Goal: Task Accomplishment & Management: Complete application form

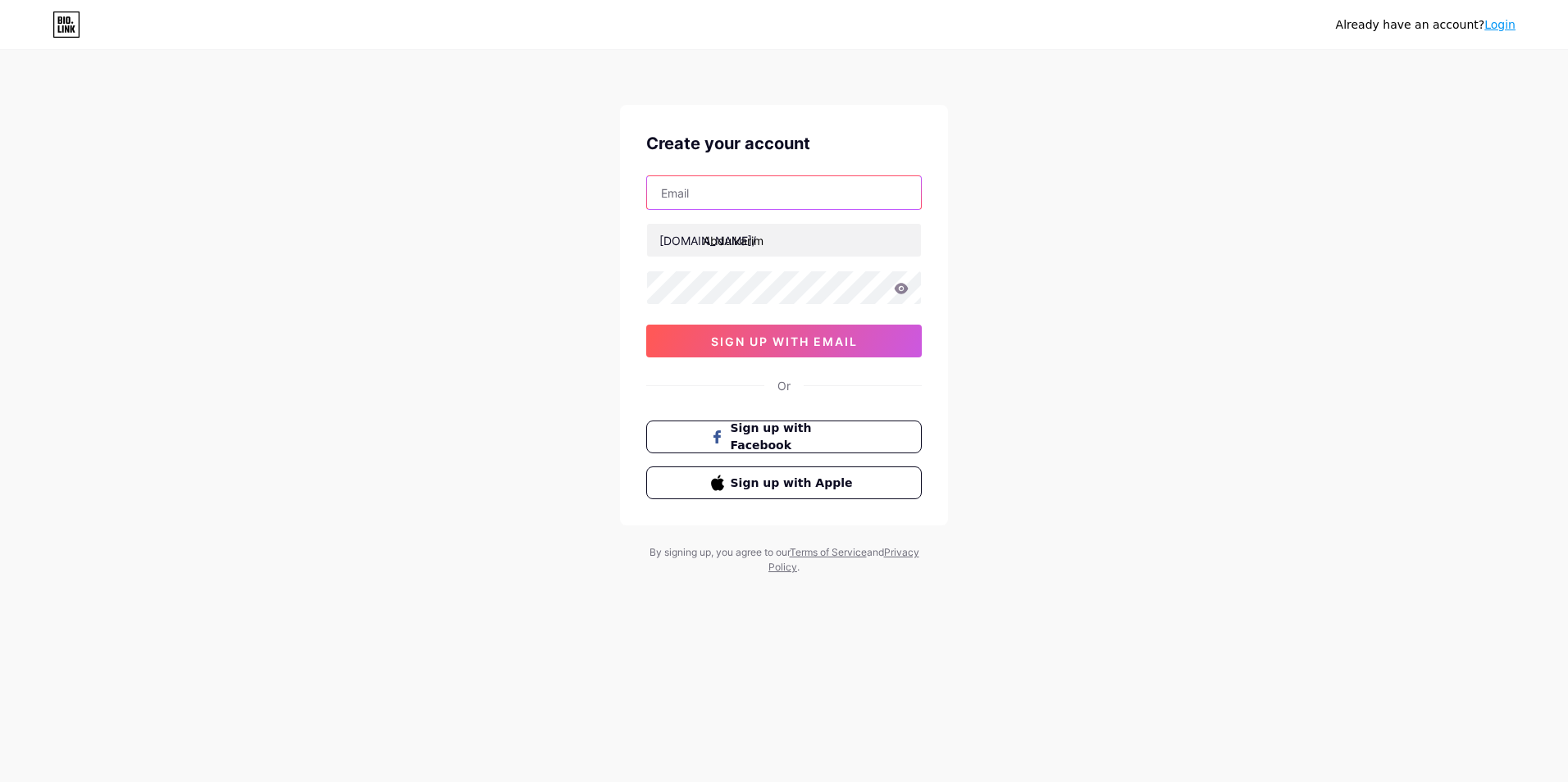
click at [751, 205] on input "text" at bounding box center [784, 192] width 274 height 33
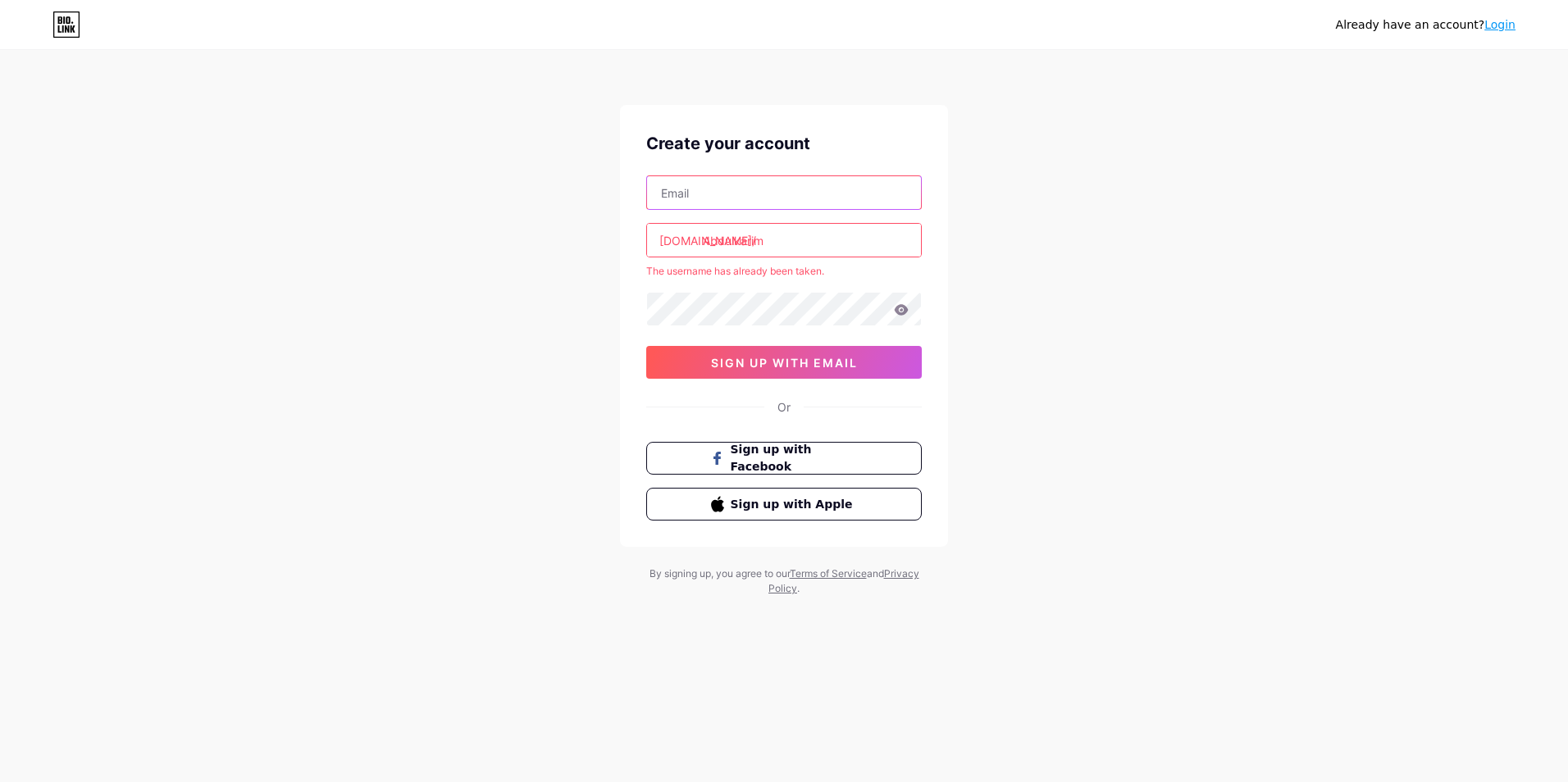
type input "[EMAIL_ADDRESS][DOMAIN_NAME]"
click at [808, 255] on input "Abdulkarim" at bounding box center [784, 239] width 274 height 33
drag, startPoint x: 1158, startPoint y: 289, endPoint x: 1033, endPoint y: 300, distance: 125.5
click at [1157, 289] on div "Already have an account? Login Create your account [EMAIL_ADDRESS][DOMAIN_NAME]…" at bounding box center [784, 324] width 1568 height 648
click at [905, 313] on icon at bounding box center [901, 309] width 14 height 10
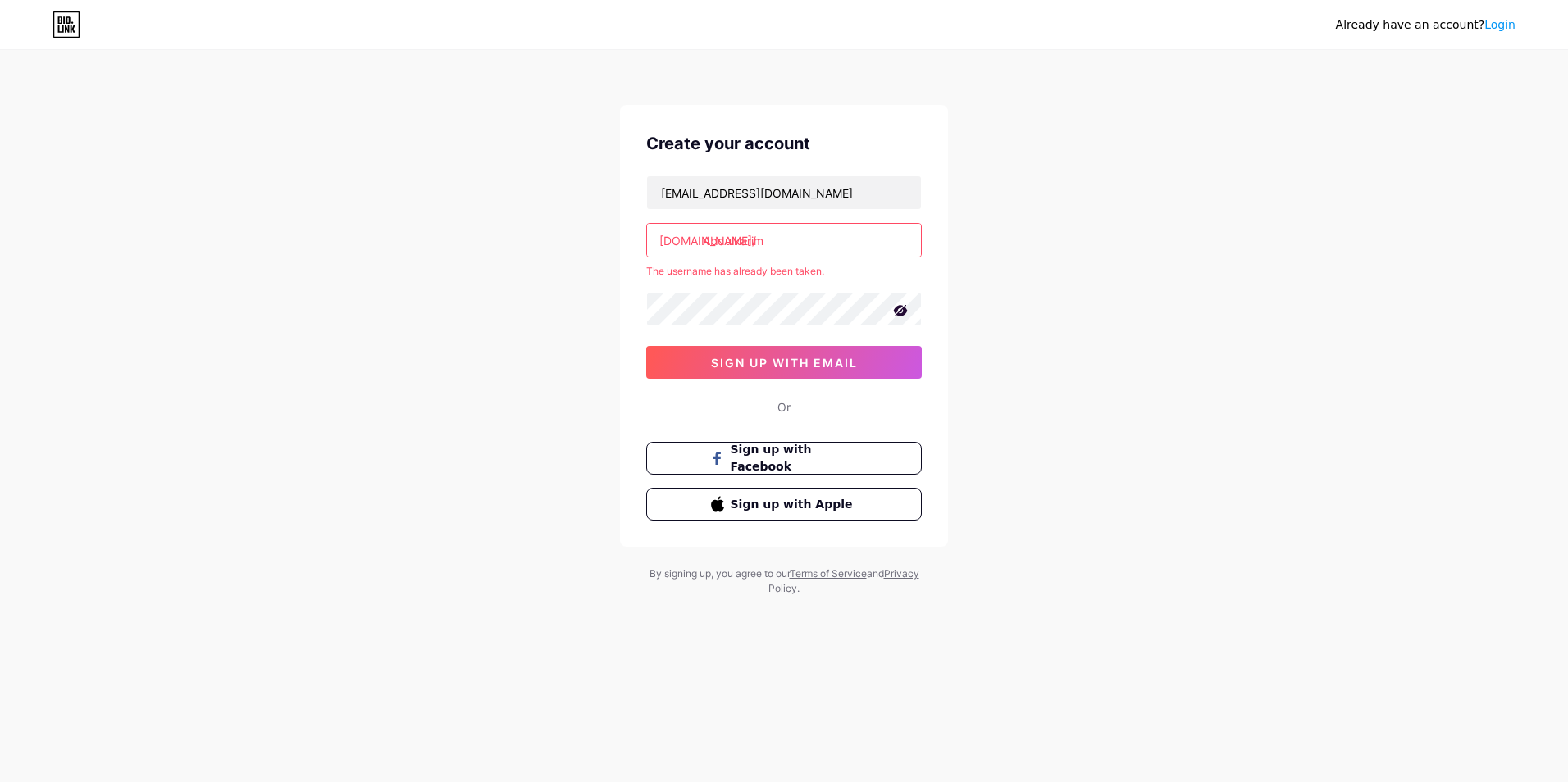
click at [900, 311] on icon at bounding box center [900, 311] width 14 height 11
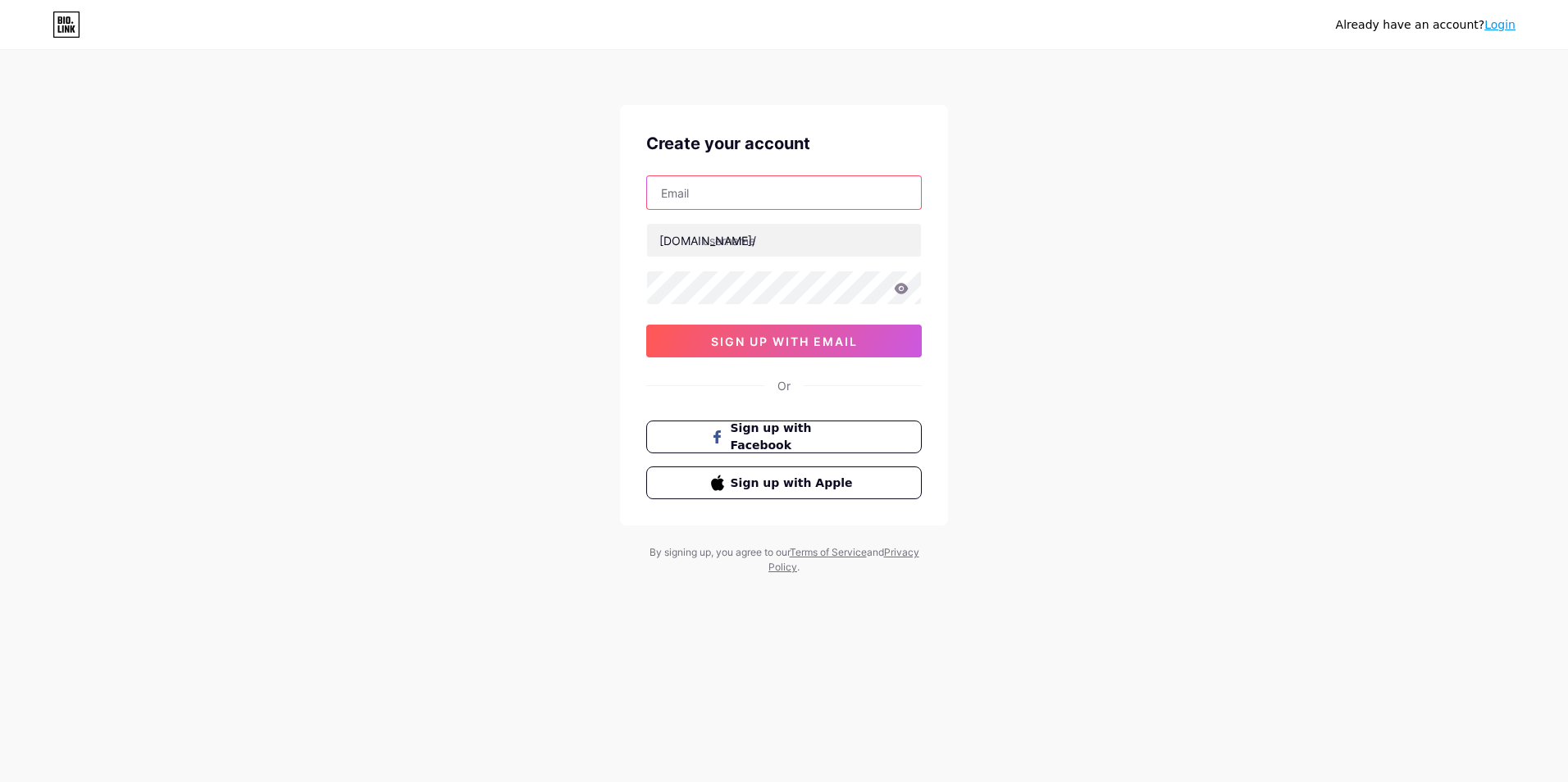
click at [777, 201] on input "text" at bounding box center [784, 192] width 274 height 33
type input "[EMAIL_ADDRESS][DOMAIN_NAME]"
type input "عبدالكريم خالد الامام"
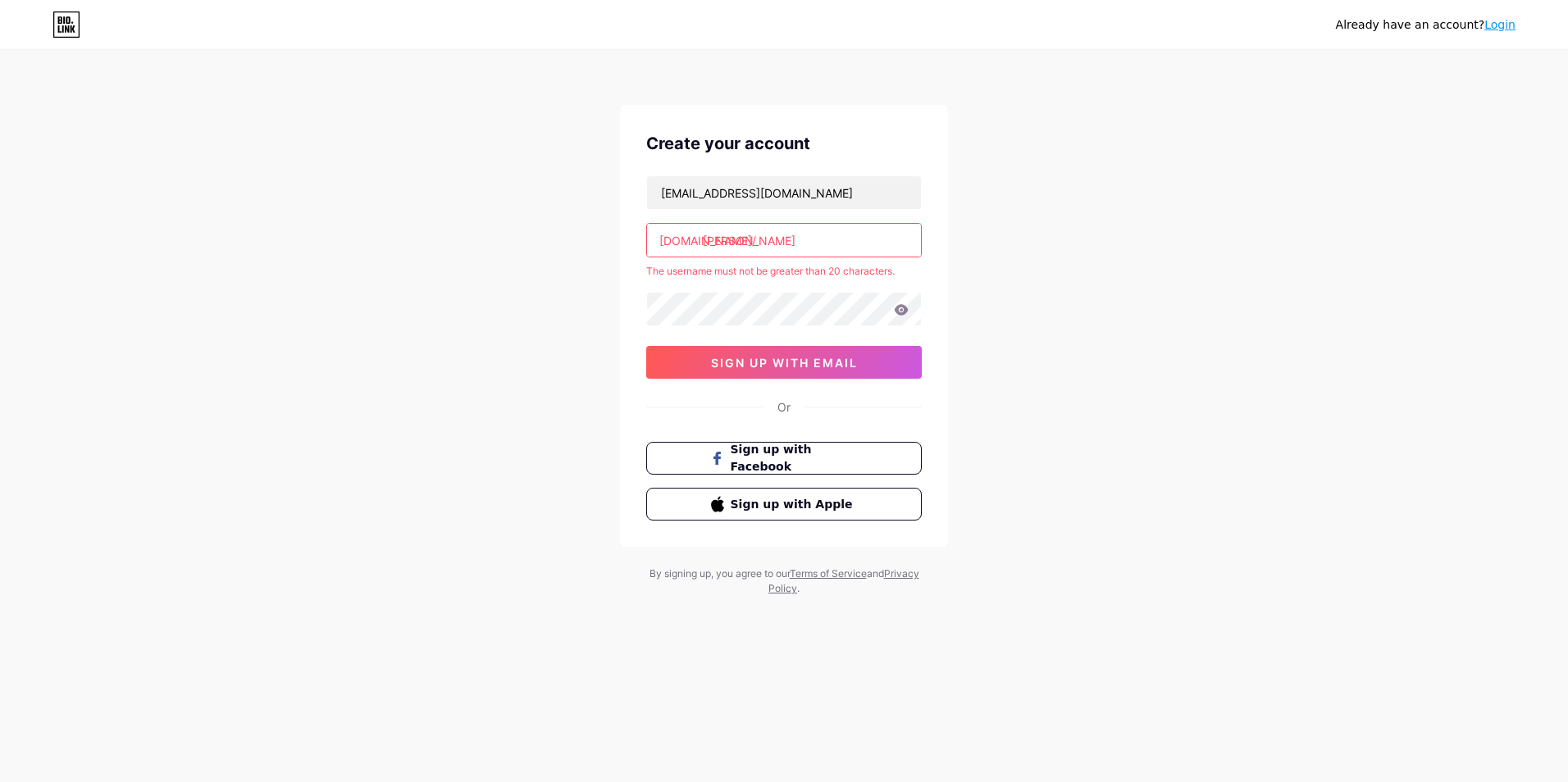
drag, startPoint x: 781, startPoint y: 244, endPoint x: 703, endPoint y: 262, distance: 80.0
click at [703, 262] on div "kemoemam841@gmail.com bio.link/ عبدالكريم خالد الامام The username must not be …" at bounding box center [784, 277] width 276 height 203
click at [755, 243] on input "text" at bounding box center [784, 239] width 274 height 33
type input "عبدالكريم خالد الامام"
click at [767, 366] on span "sign up with email" at bounding box center [784, 362] width 147 height 14
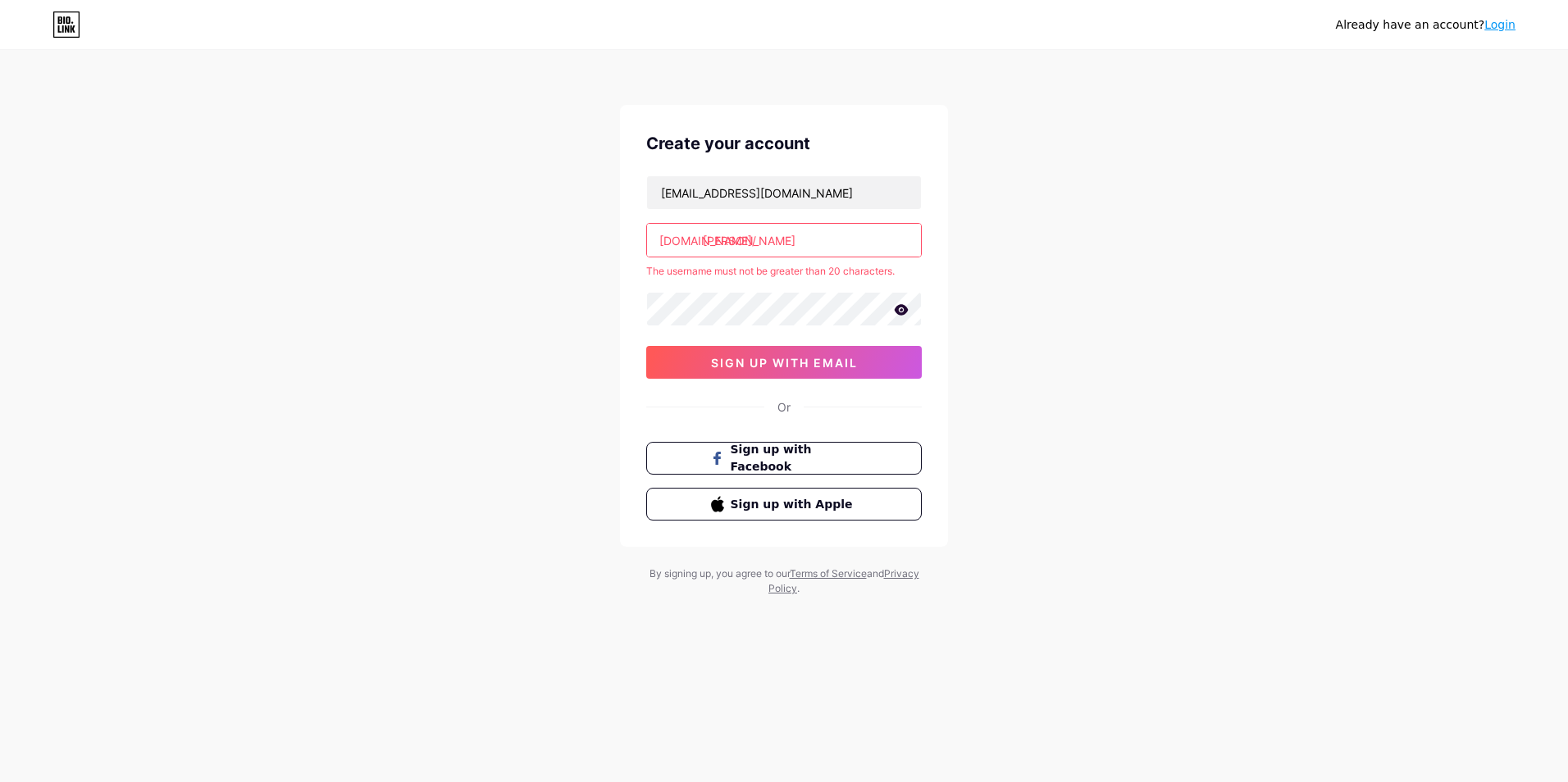
click at [772, 254] on input "عبدالكريم خالد الامام" at bounding box center [784, 239] width 274 height 33
click at [821, 364] on span "sign up with email" at bounding box center [784, 362] width 147 height 14
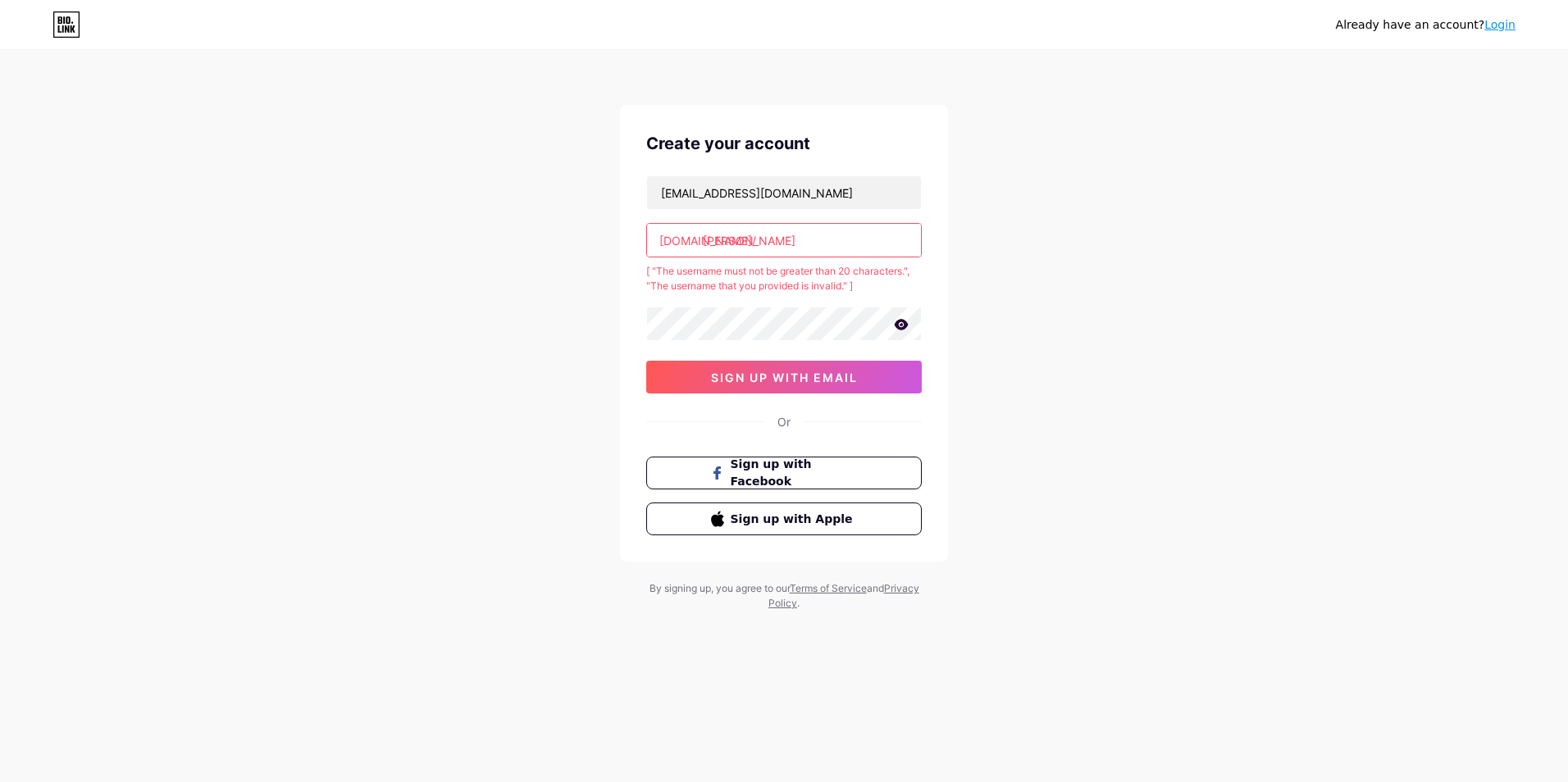
drag, startPoint x: 809, startPoint y: 249, endPoint x: 698, endPoint y: 276, distance: 114.2
click at [698, 276] on div "kemoemam841@gmail.com bio.link/ عبدالكريم خالد الامام [ "The username must not …" at bounding box center [784, 284] width 276 height 218
click at [741, 246] on input "text" at bounding box center [784, 239] width 274 height 33
click at [793, 239] on input "عبدالكريم خالد الامام" at bounding box center [784, 239] width 274 height 33
type input "خ"
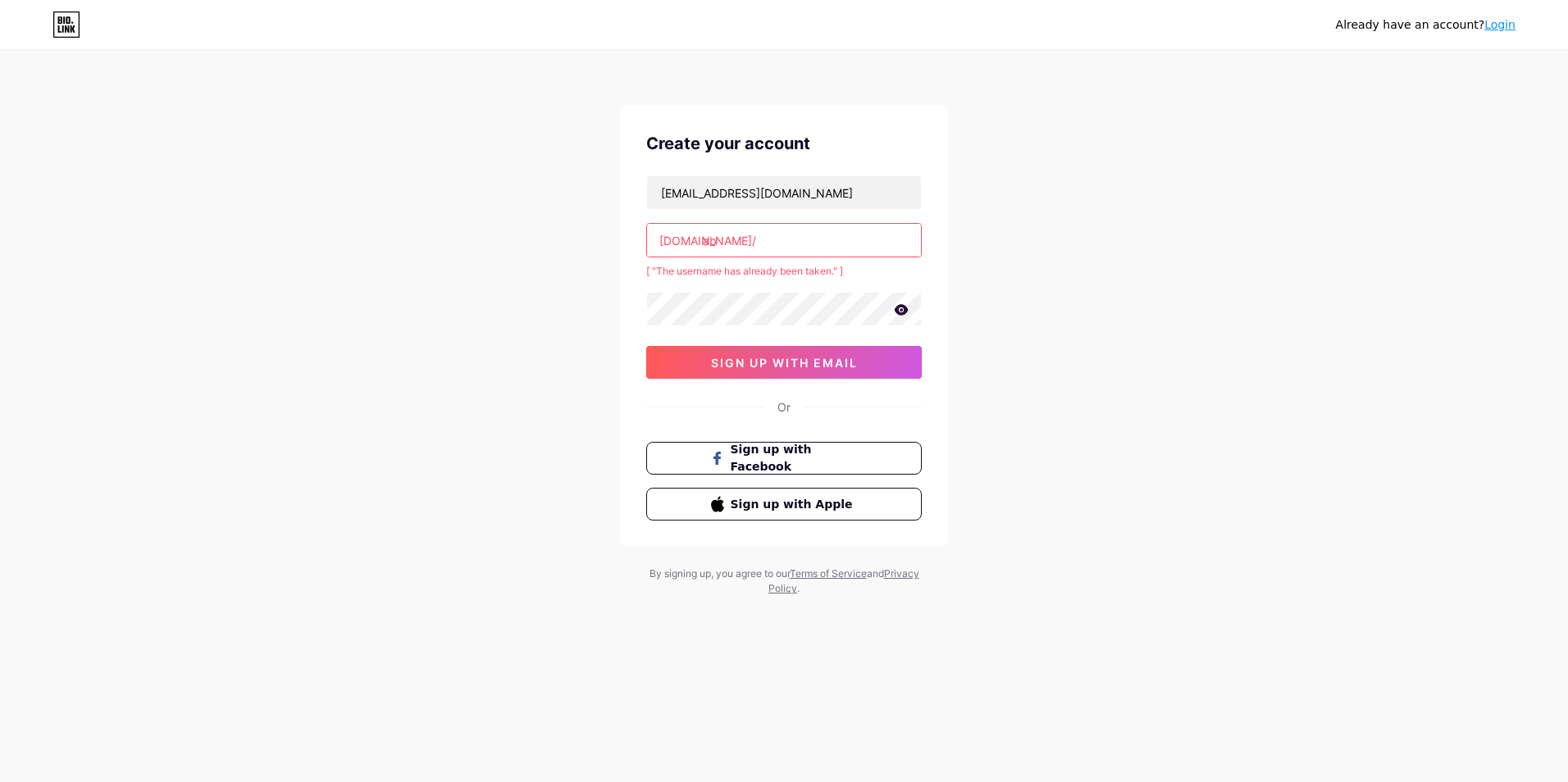
type input "a"
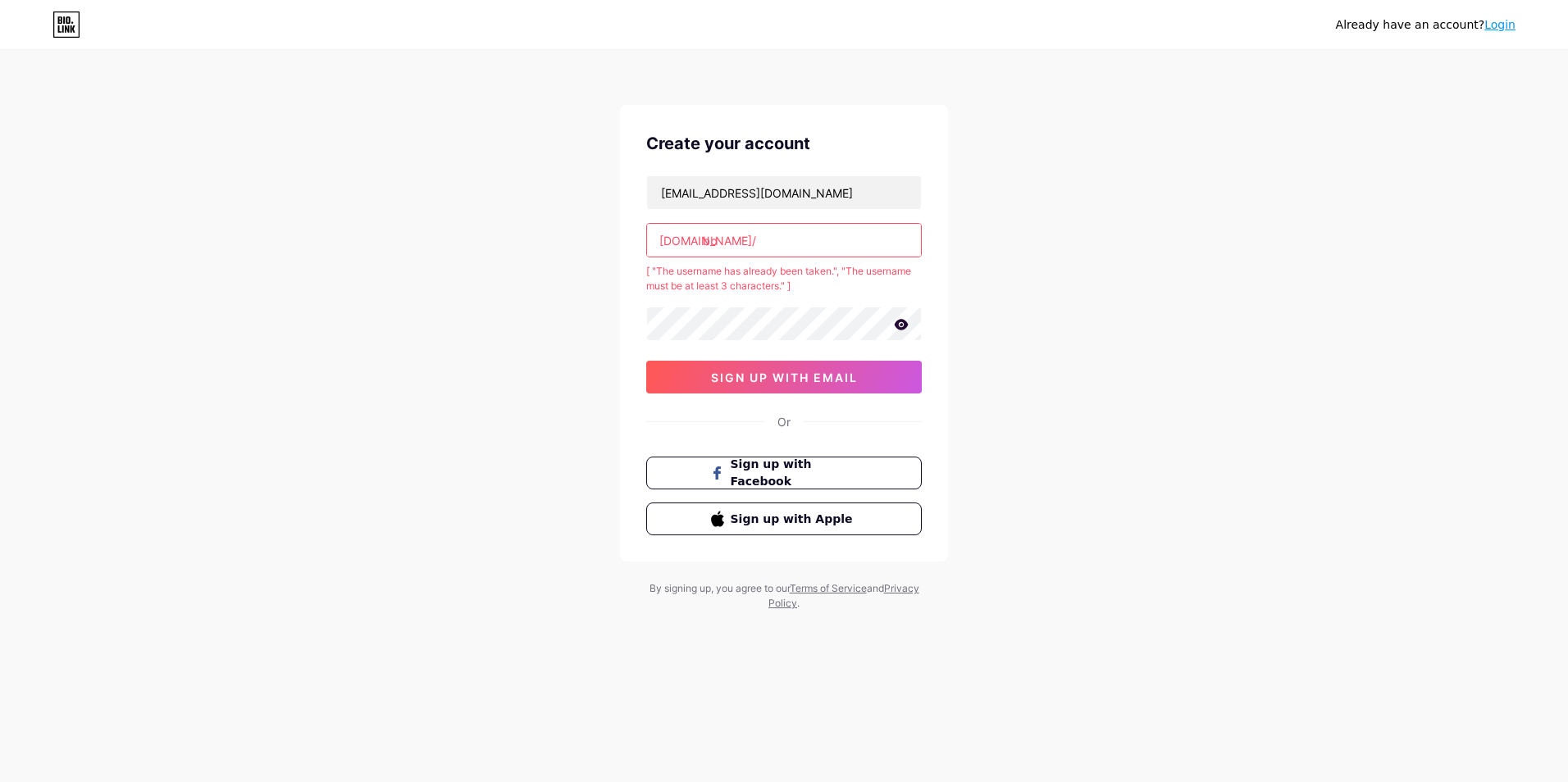
type input "b"
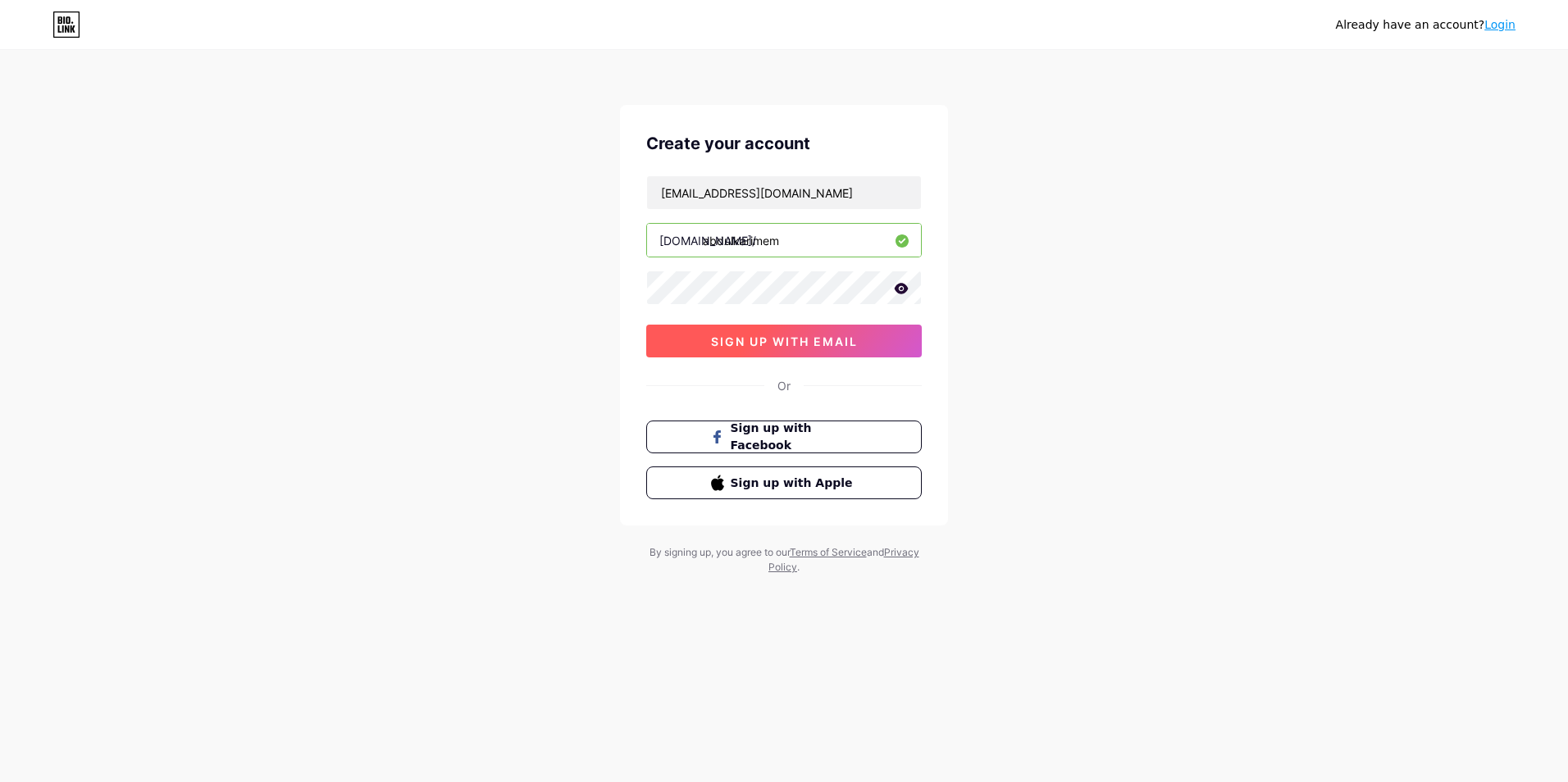
type input "abdulkarimem"
click at [853, 346] on span "sign up with email" at bounding box center [784, 341] width 147 height 14
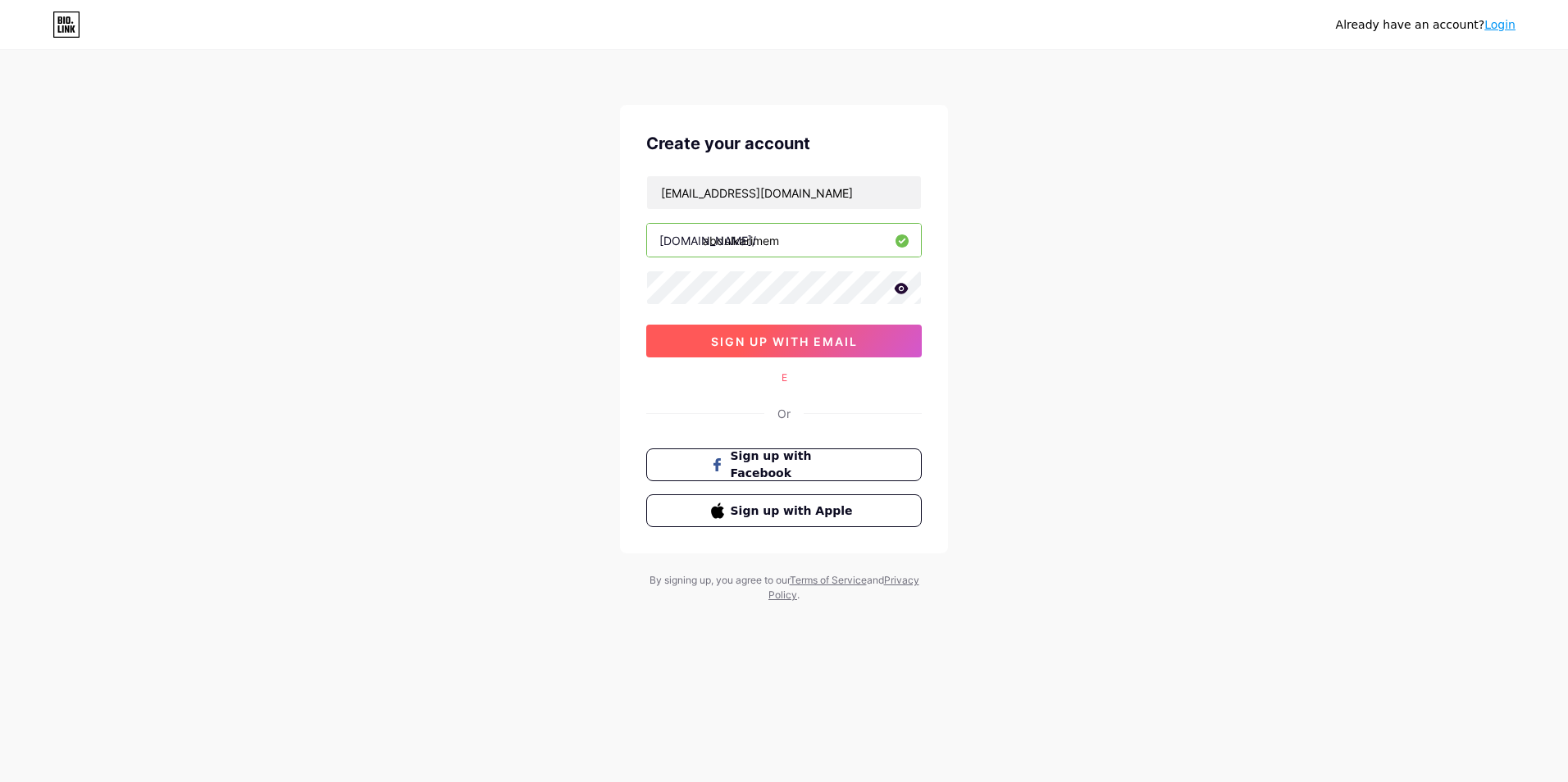
click at [840, 348] on span "sign up with email" at bounding box center [784, 341] width 147 height 14
click at [856, 352] on button "sign up with email" at bounding box center [784, 340] width 276 height 33
click at [762, 338] on span "sign up with email" at bounding box center [784, 341] width 147 height 14
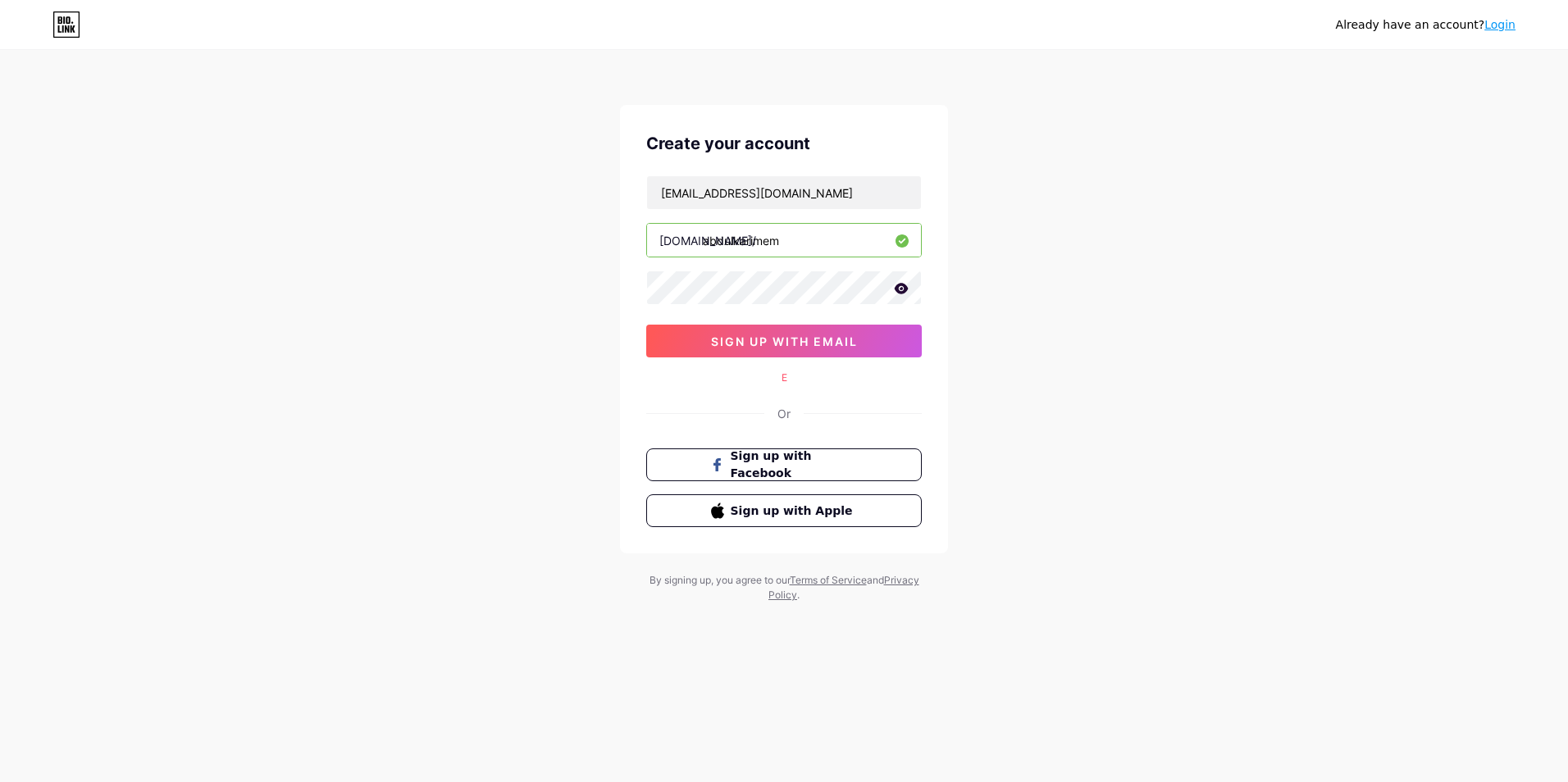
click at [786, 410] on div "Or" at bounding box center [784, 413] width 13 height 17
click at [801, 352] on button "sign up with email" at bounding box center [784, 340] width 276 height 33
click at [802, 351] on button "sign up with email" at bounding box center [784, 340] width 276 height 33
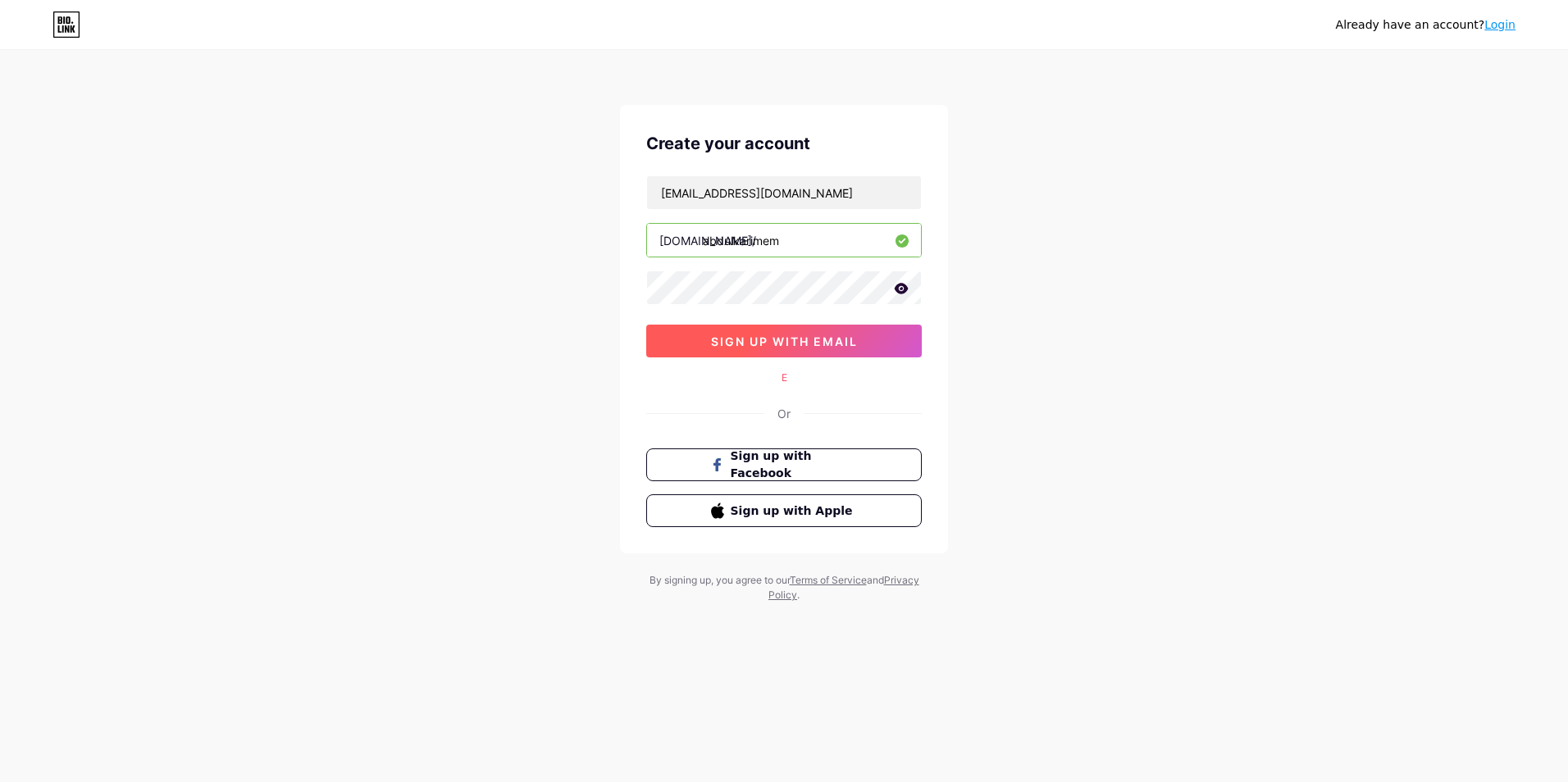
click at [865, 328] on button "sign up with email" at bounding box center [784, 340] width 276 height 33
click at [835, 335] on span "sign up with email" at bounding box center [784, 341] width 147 height 14
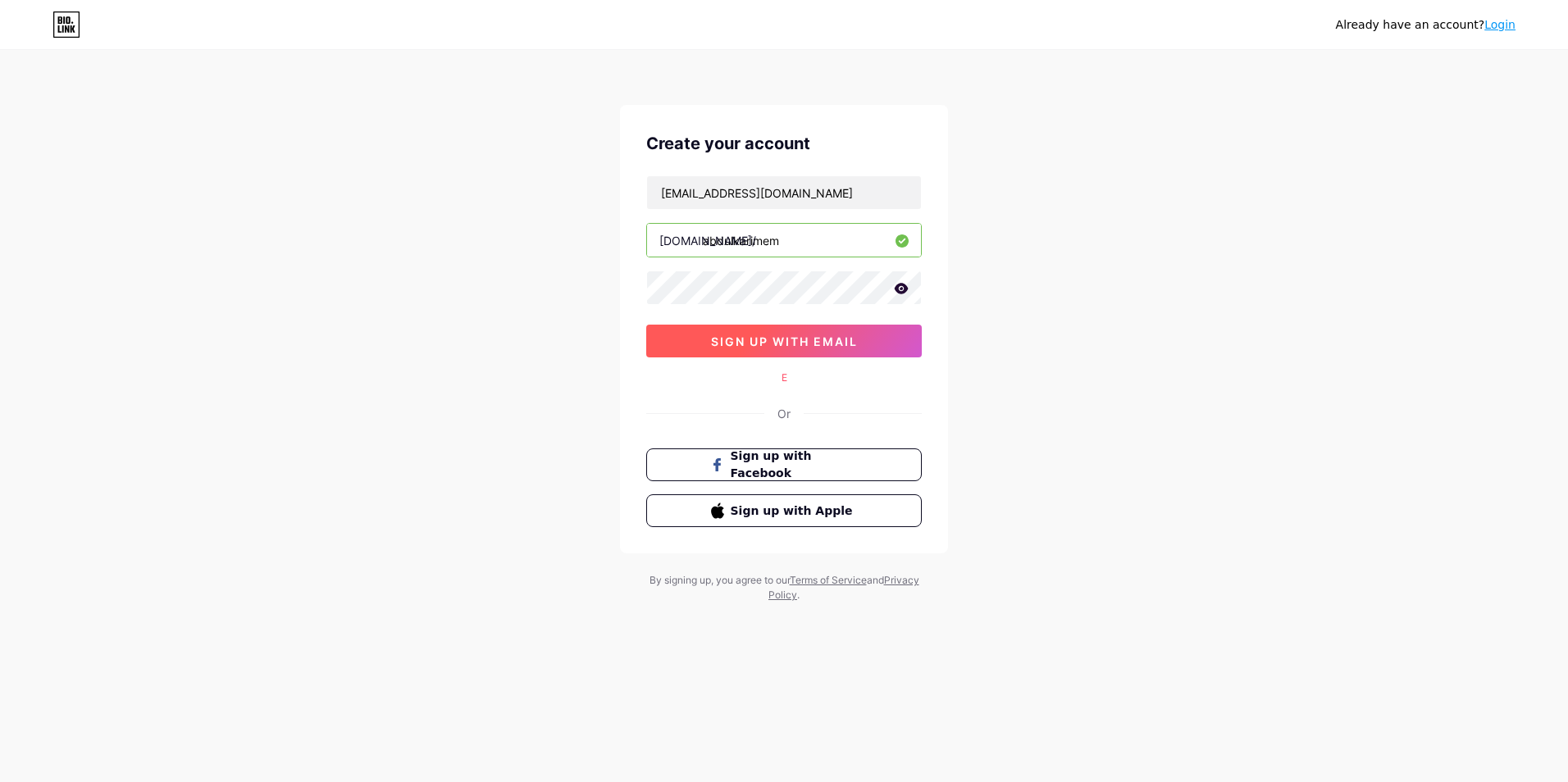
click at [708, 340] on button "sign up with email" at bounding box center [784, 340] width 276 height 33
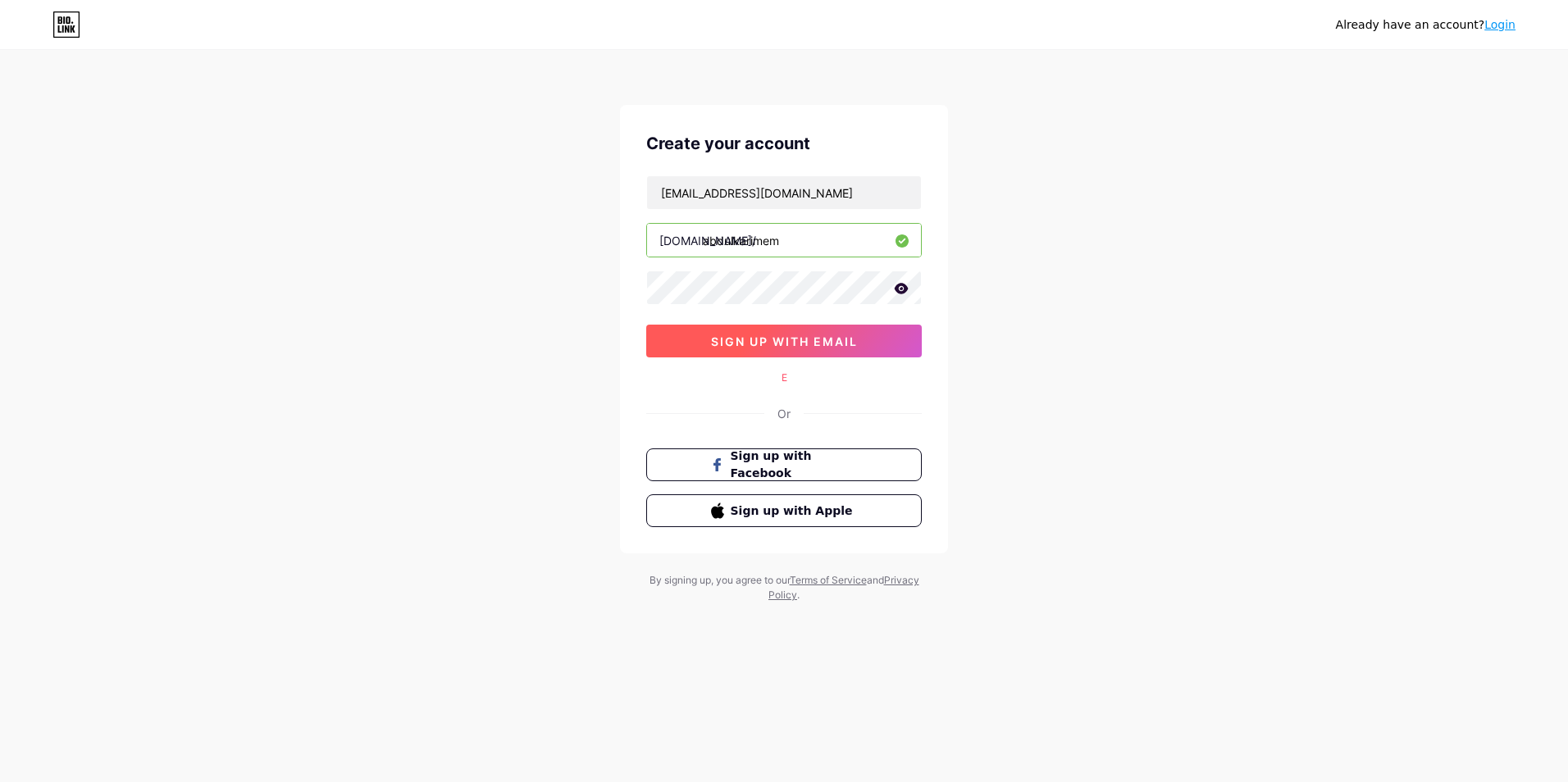
click at [772, 336] on span "sign up with email" at bounding box center [784, 341] width 147 height 14
drag, startPoint x: 774, startPoint y: 336, endPoint x: 998, endPoint y: 338, distance: 224.0
click at [998, 338] on div "Already have an account? Login Create your account kemoemam841@gmail.com bio.li…" at bounding box center [784, 327] width 1568 height 655
click at [821, 342] on span "sign up with email" at bounding box center [784, 341] width 147 height 14
click at [819, 338] on span "sign up with email" at bounding box center [784, 341] width 147 height 14
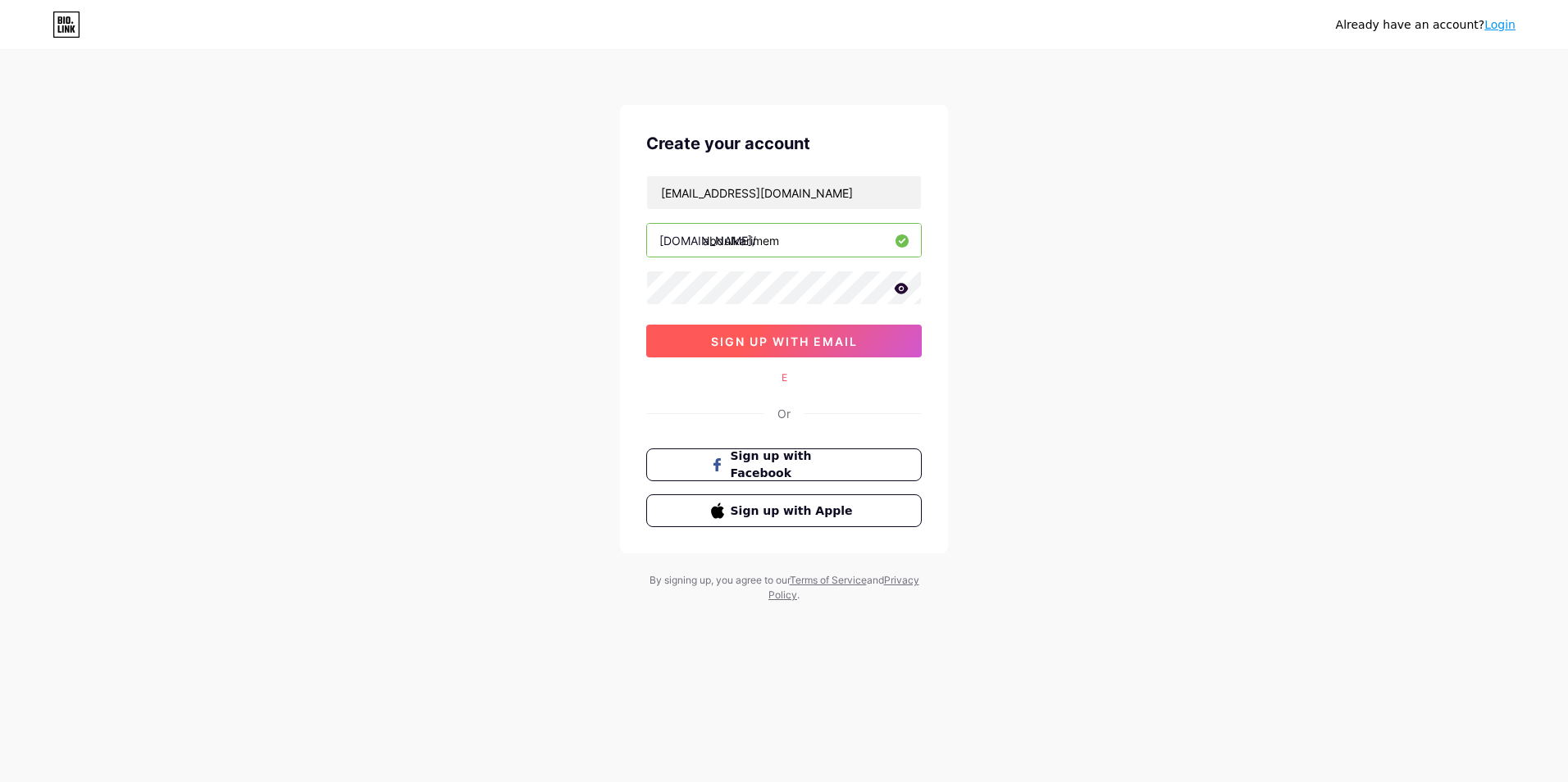
click at [828, 331] on button "sign up with email" at bounding box center [784, 340] width 276 height 33
click at [827, 369] on div "Create your account kemoemam841@gmail.com bio.link/ abdulkarimem sign up with e…" at bounding box center [784, 328] width 328 height 448
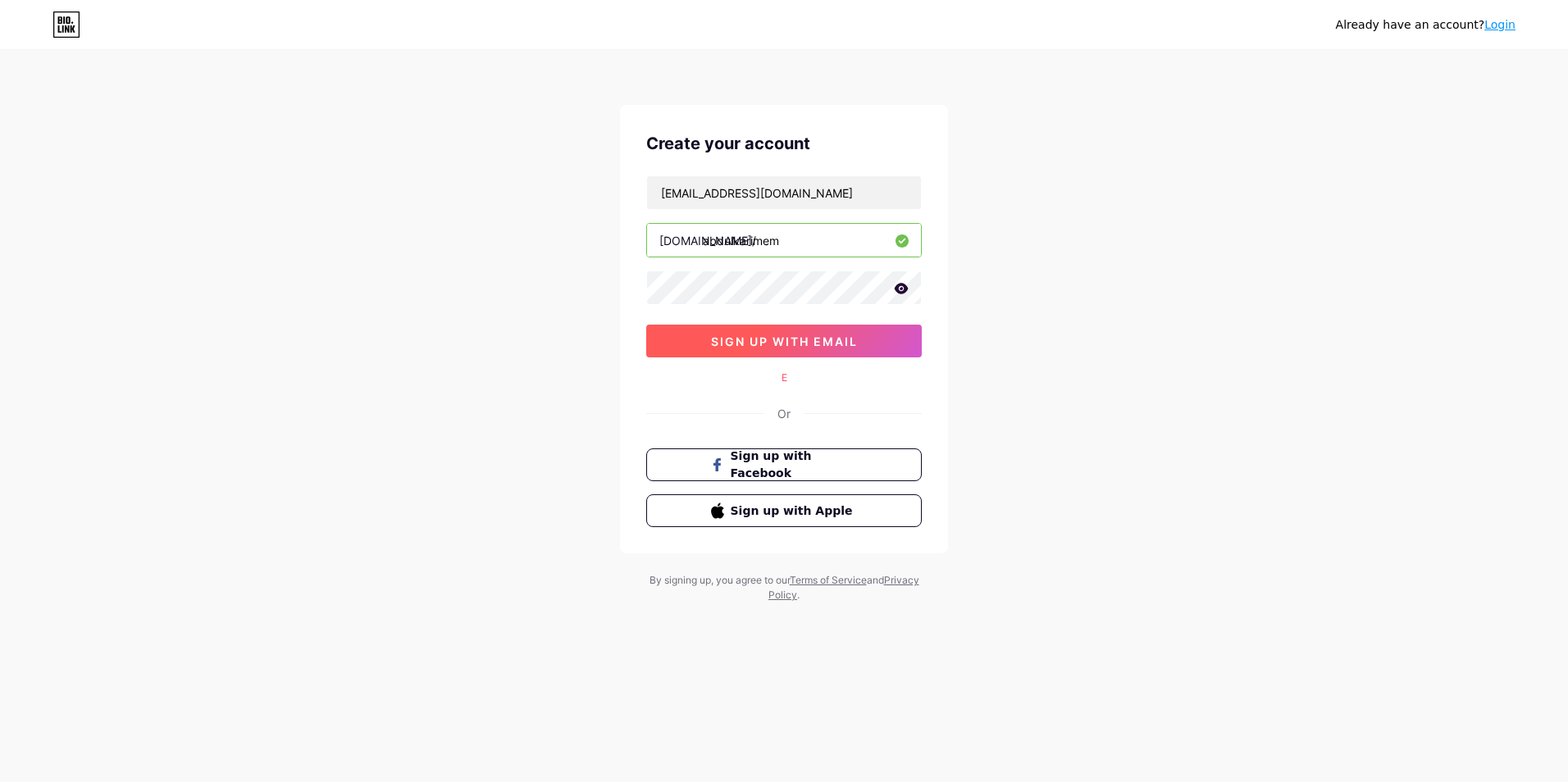
click at [829, 340] on span "sign up with email" at bounding box center [784, 341] width 147 height 14
drag, startPoint x: 773, startPoint y: 326, endPoint x: 779, endPoint y: 331, distance: 7.8
click at [777, 327] on button "sign up with email" at bounding box center [784, 340] width 276 height 33
click at [780, 335] on span "sign up with email" at bounding box center [784, 341] width 147 height 14
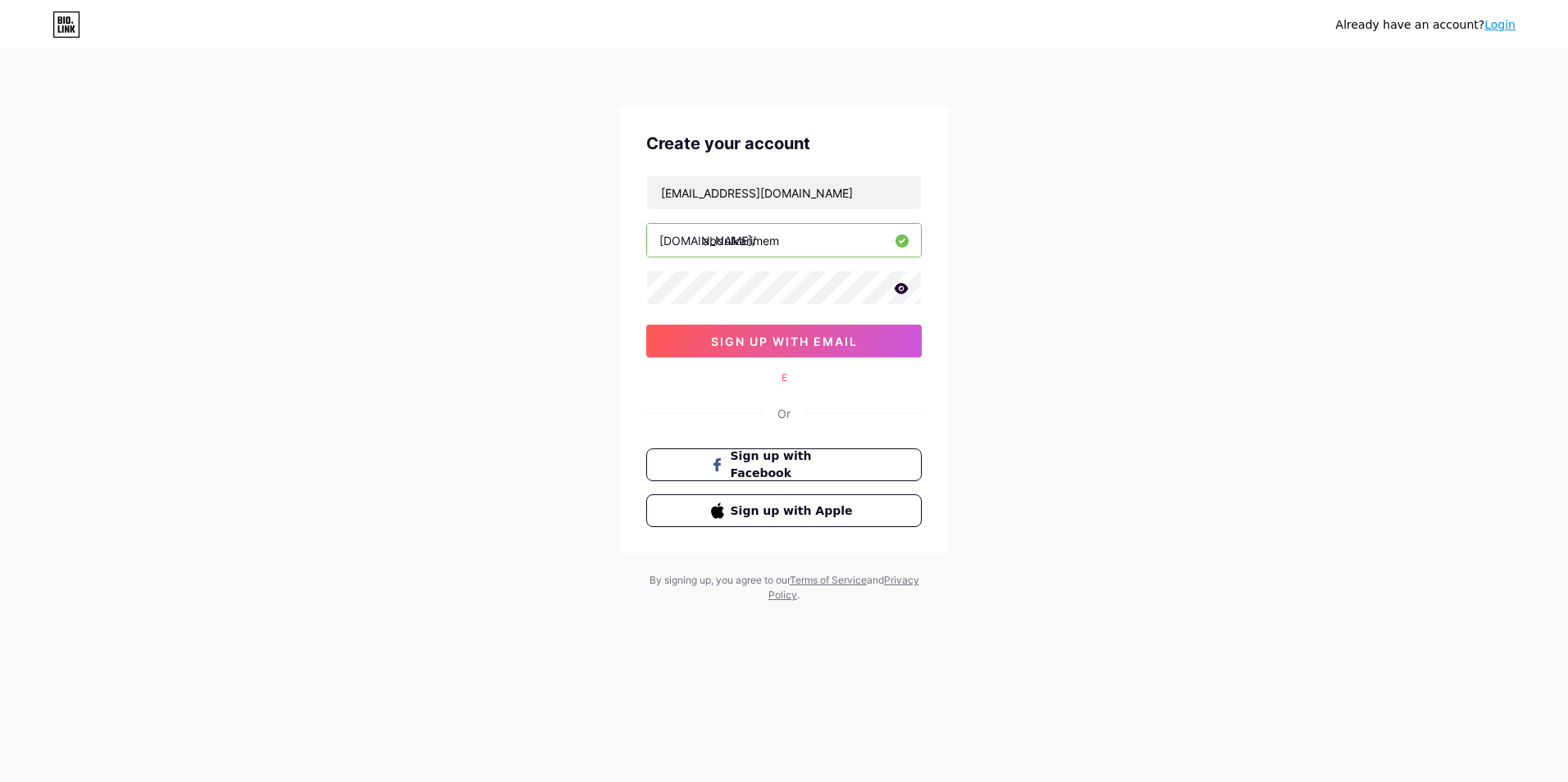
drag, startPoint x: 780, startPoint y: 334, endPoint x: 955, endPoint y: 382, distance: 181.5
click at [994, 383] on div "Already have an account? Login Create your account kemoemam841@gmail.com bio.li…" at bounding box center [784, 327] width 1568 height 655
click at [781, 375] on div "E" at bounding box center [784, 378] width 276 height 15
click at [771, 331] on button "sign up with email" at bounding box center [784, 340] width 276 height 33
click at [771, 328] on button "sign up with email" at bounding box center [784, 340] width 276 height 33
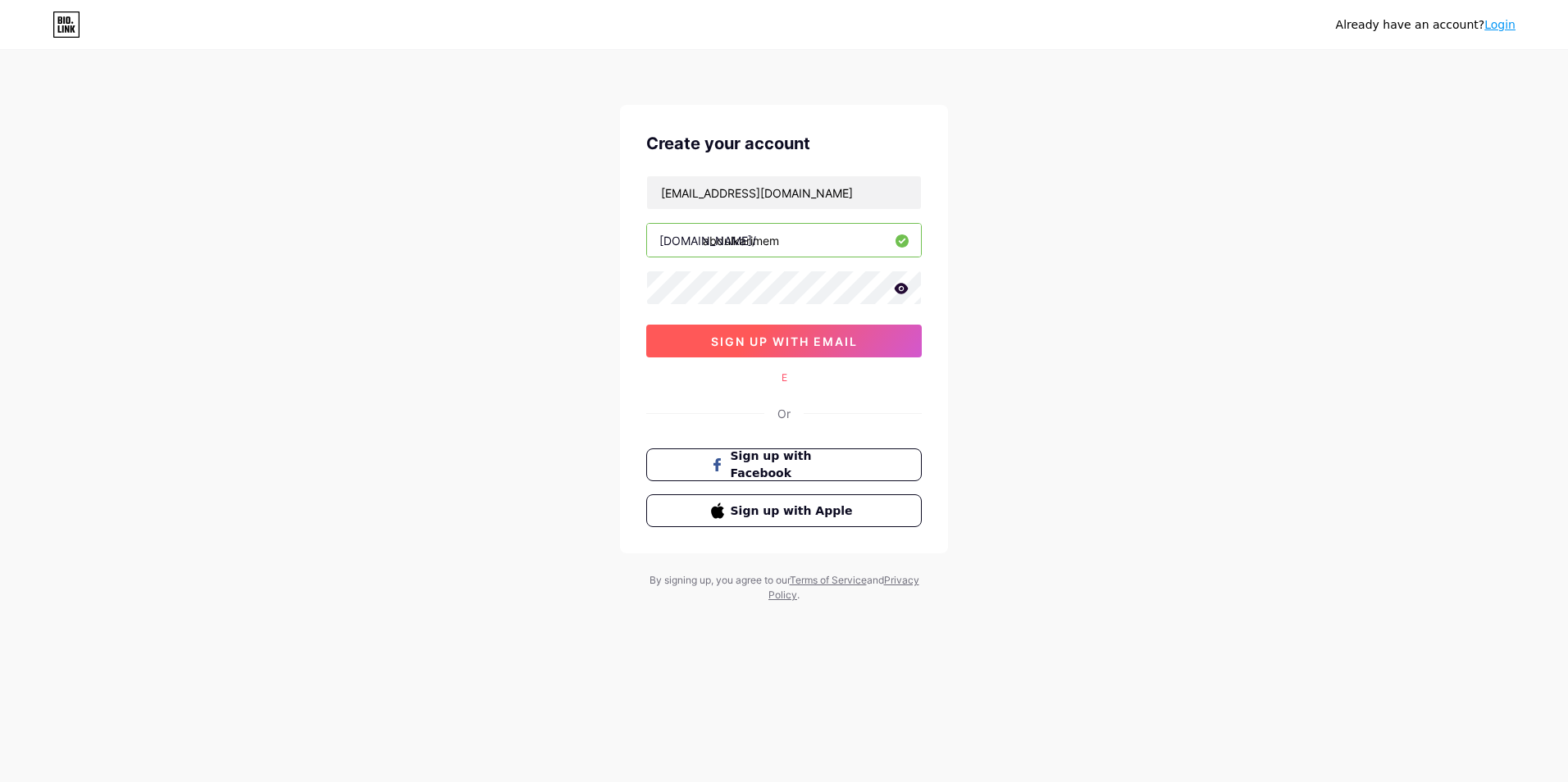
click at [771, 328] on button "sign up with email" at bounding box center [784, 340] width 276 height 33
click at [1499, 28] on link "Login" at bounding box center [1500, 24] width 31 height 13
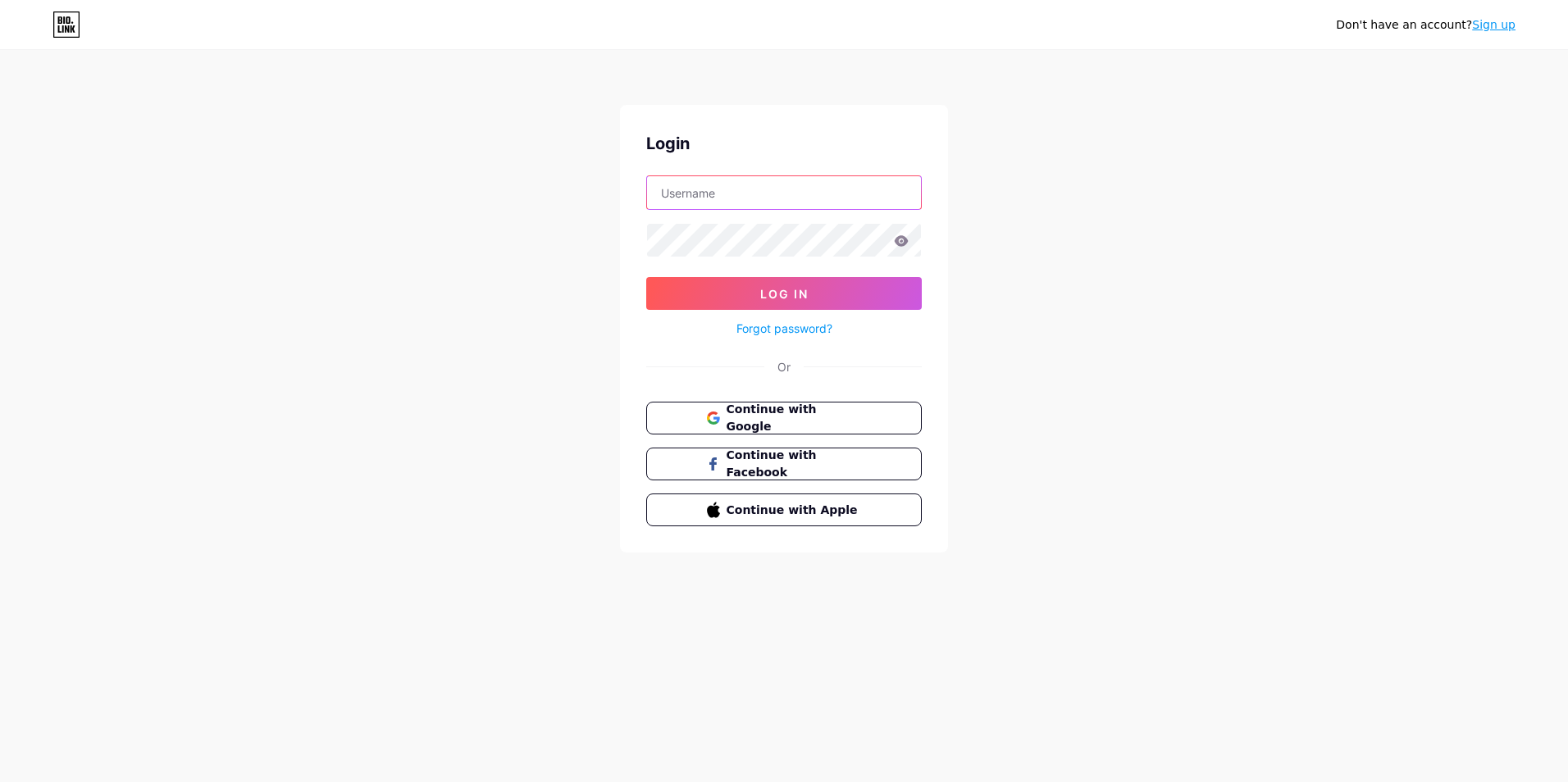
click at [819, 185] on input "text" at bounding box center [784, 192] width 274 height 33
click at [1129, 201] on div "Don't have an account? Sign up Login Log In Forgot password? Or Continue with G…" at bounding box center [784, 302] width 1568 height 605
click at [842, 189] on input "text" at bounding box center [784, 192] width 274 height 33
click at [1107, 210] on div "Don't have an account? Sign up Login Log In Forgot password? Or Continue with G…" at bounding box center [784, 302] width 1568 height 605
click at [844, 201] on input "text" at bounding box center [784, 192] width 274 height 33
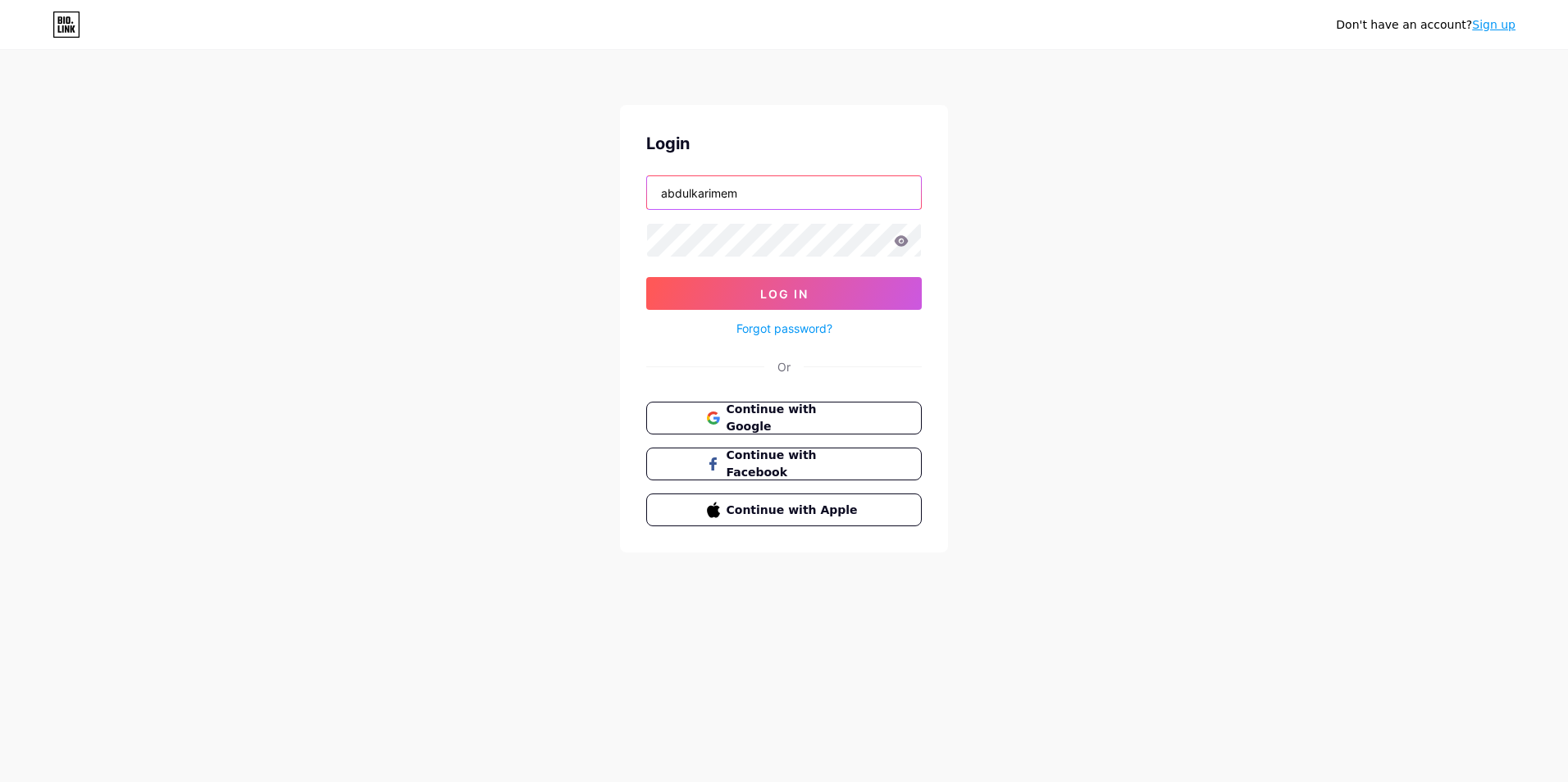
type input "abdulkarimem"
drag, startPoint x: 811, startPoint y: 274, endPoint x: 807, endPoint y: 282, distance: 8.9
click at [809, 276] on form "abdulkarimem Log In Forgot password?" at bounding box center [784, 257] width 276 height 163
click at [807, 282] on button "Log In" at bounding box center [784, 293] width 276 height 33
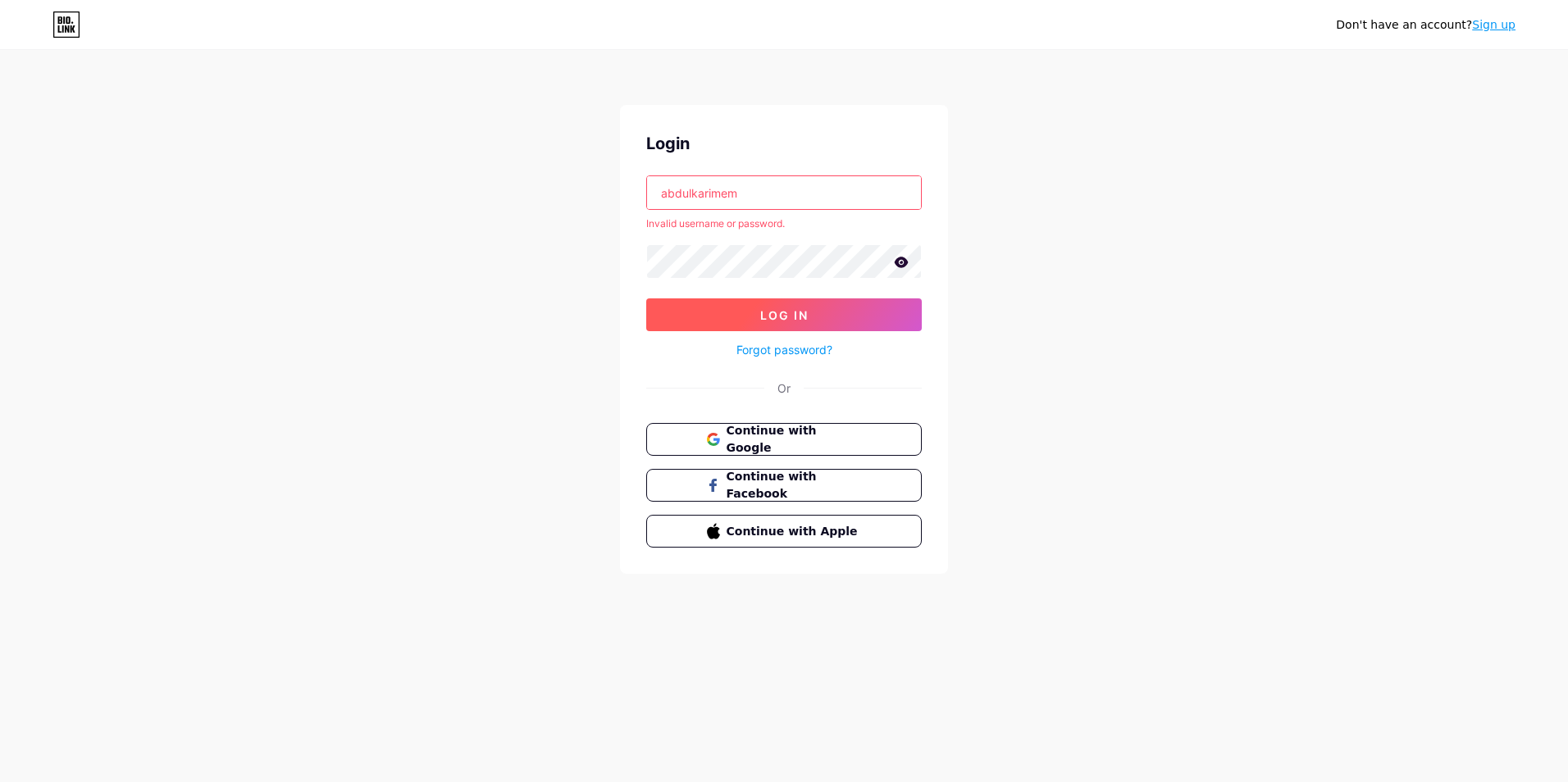
click at [826, 311] on button "Log In" at bounding box center [784, 314] width 276 height 33
drag, startPoint x: 790, startPoint y: 187, endPoint x: 632, endPoint y: 169, distance: 159.0
click at [632, 169] on div "Login abdulkarimem Invalid username or password. Log In Forgot password? Or Con…" at bounding box center [784, 339] width 328 height 469
click at [900, 262] on icon at bounding box center [901, 261] width 14 height 10
drag, startPoint x: 758, startPoint y: 193, endPoint x: 621, endPoint y: 177, distance: 137.9
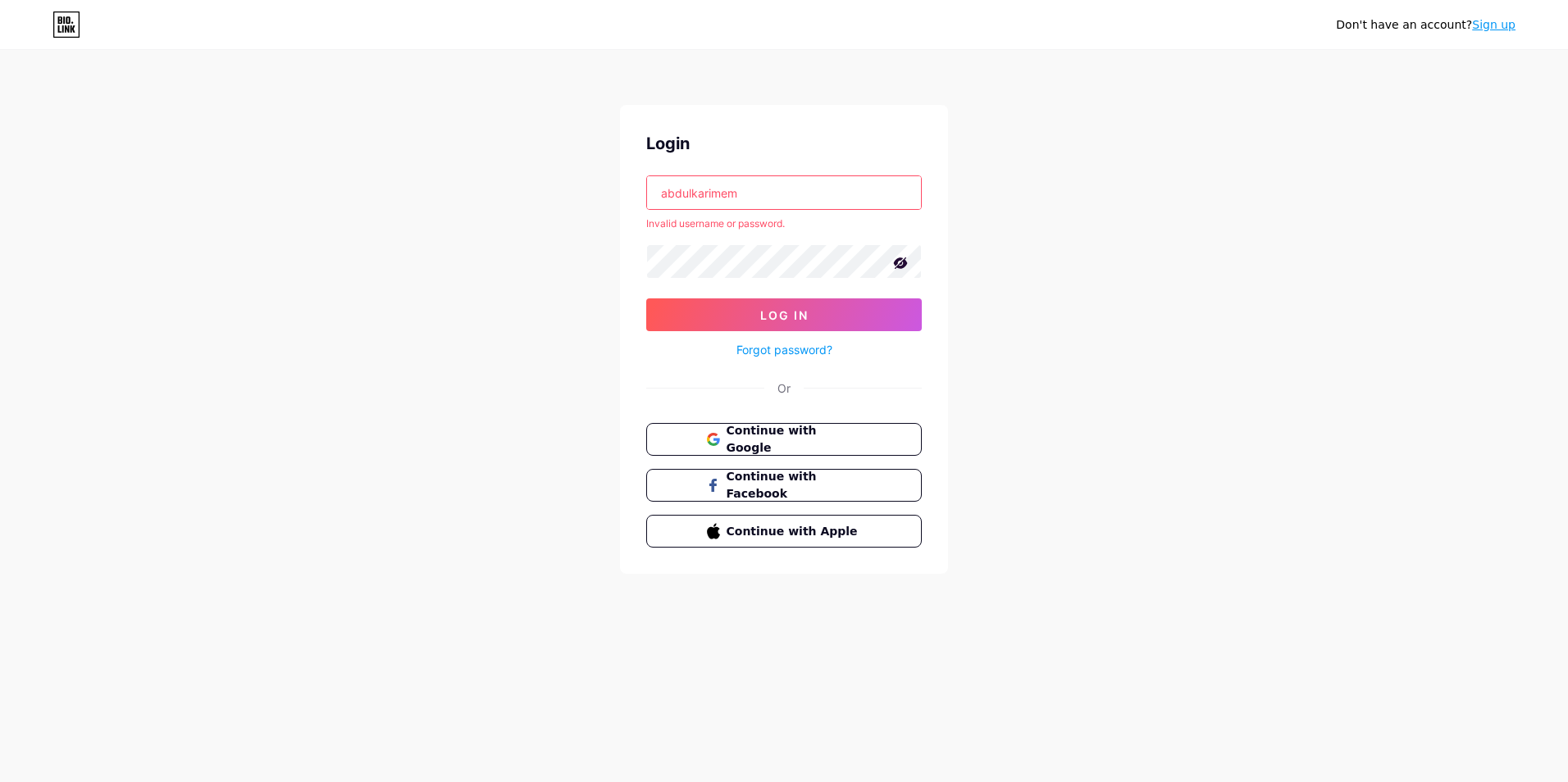
click at [621, 177] on div "Login abdulkarimem Invalid username or password. Log In Forgot password? Or Con…" at bounding box center [784, 339] width 328 height 469
click at [734, 191] on input "text" at bounding box center [784, 192] width 274 height 33
type input "[EMAIL_ADDRESS][DOMAIN_NAME]"
click at [777, 314] on span "Log In" at bounding box center [785, 315] width 49 height 14
drag, startPoint x: 853, startPoint y: 173, endPoint x: 789, endPoint y: 191, distance: 66.5
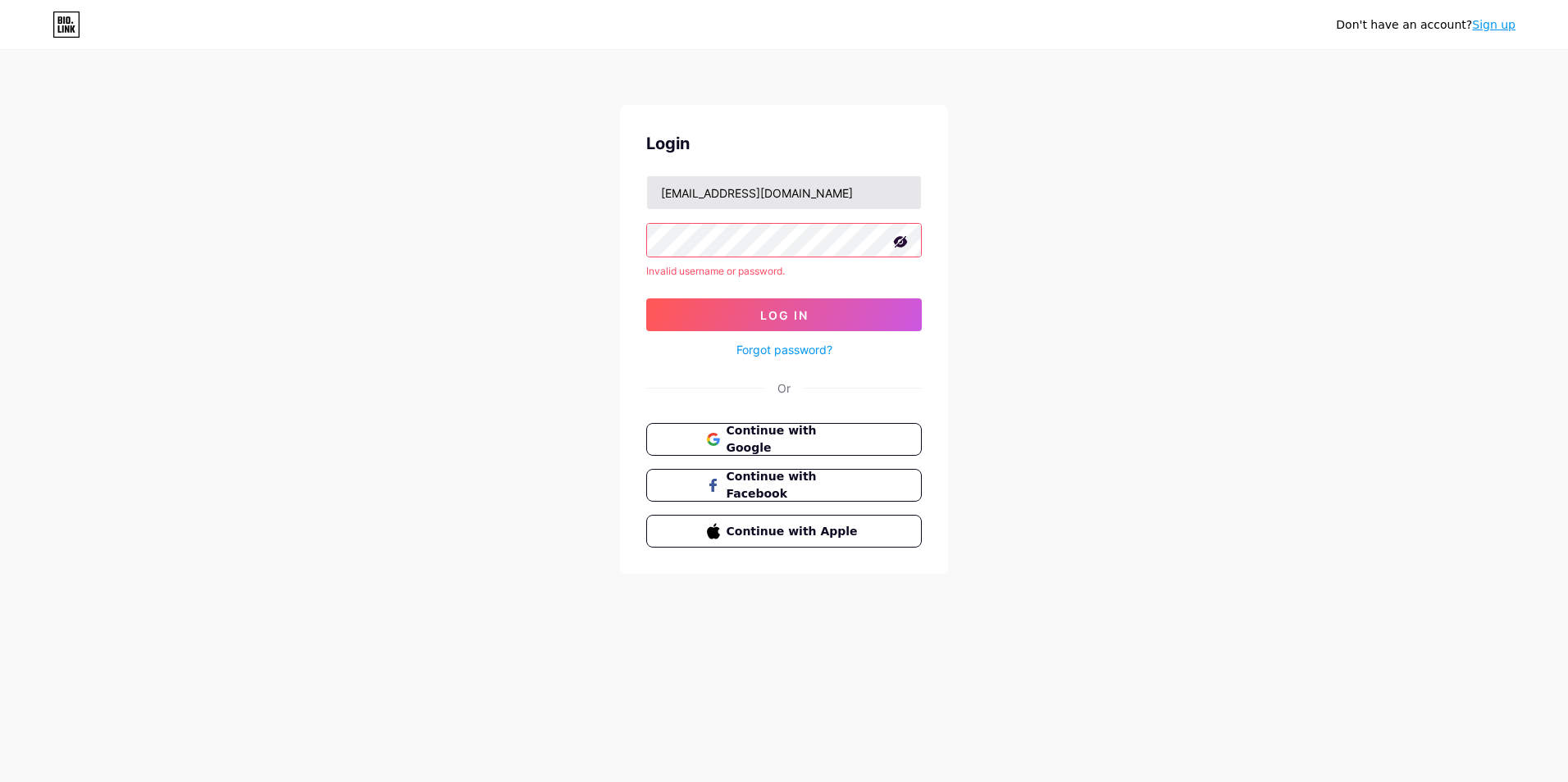
click at [763, 188] on div "Login kemoemam841@gmail.com Invalid username or password. Log In Forgot passwor…" at bounding box center [784, 339] width 328 height 469
click at [855, 196] on input "[EMAIL_ADDRESS][DOMAIN_NAME]" at bounding box center [784, 192] width 274 height 33
drag, startPoint x: 837, startPoint y: 196, endPoint x: 531, endPoint y: 162, distance: 307.9
click at [527, 163] on div "Don't have an account? Sign up Login kemoemam841@gmail.com Invalid username or …" at bounding box center [784, 313] width 1568 height 627
click at [812, 440] on span "Continue with Google" at bounding box center [793, 440] width 137 height 36
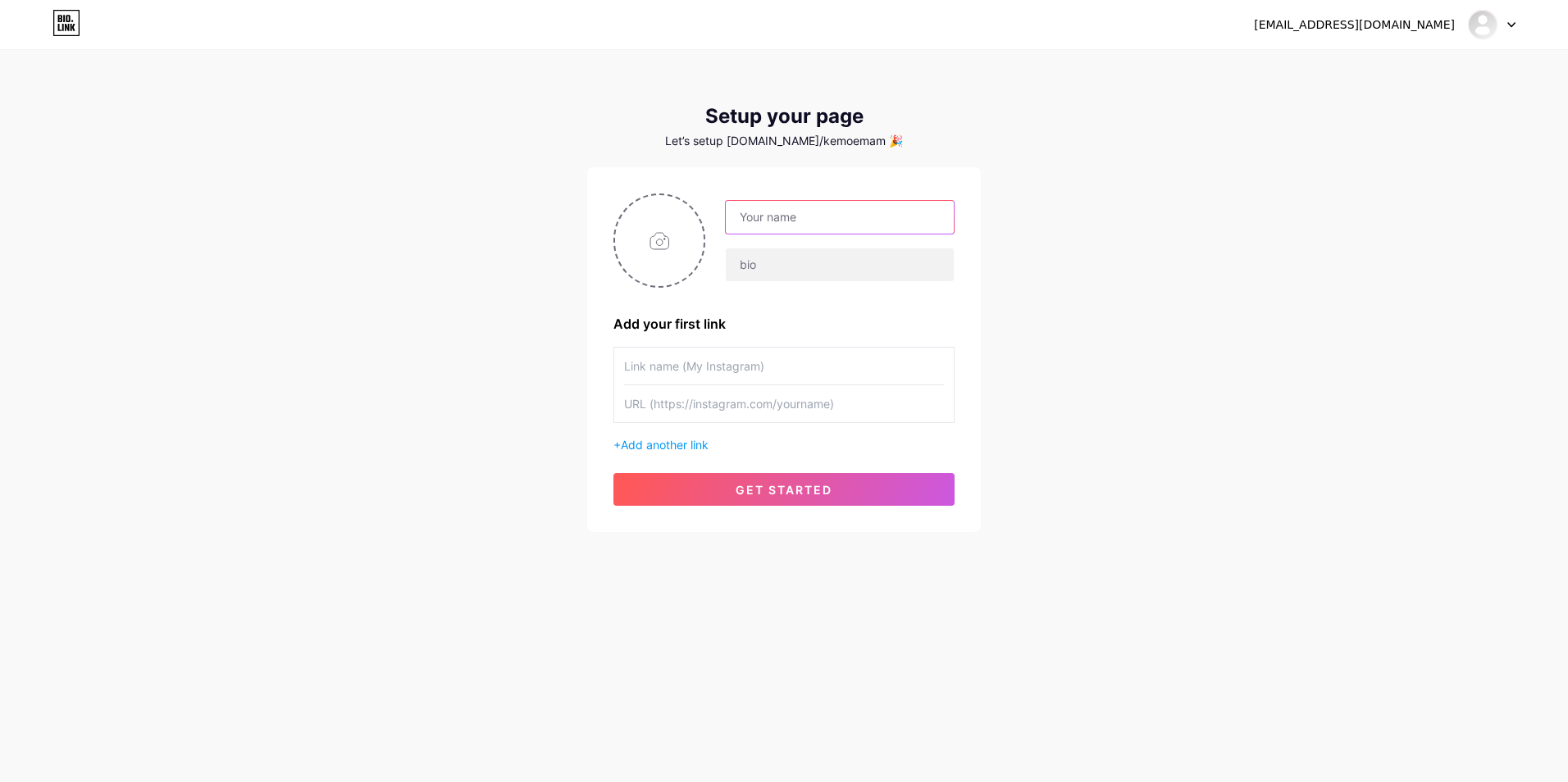
click at [811, 218] on input "text" at bounding box center [840, 217] width 228 height 33
type input "Abdulkarim"
click at [1163, 309] on div "kemoemam841@gmail.com Dashboard Logout Setup your page Let’s setup bio.link/kem…" at bounding box center [784, 292] width 1568 height 585
click at [835, 275] on input "text" at bounding box center [840, 265] width 228 height 33
click at [786, 357] on input "text" at bounding box center [784, 366] width 320 height 36
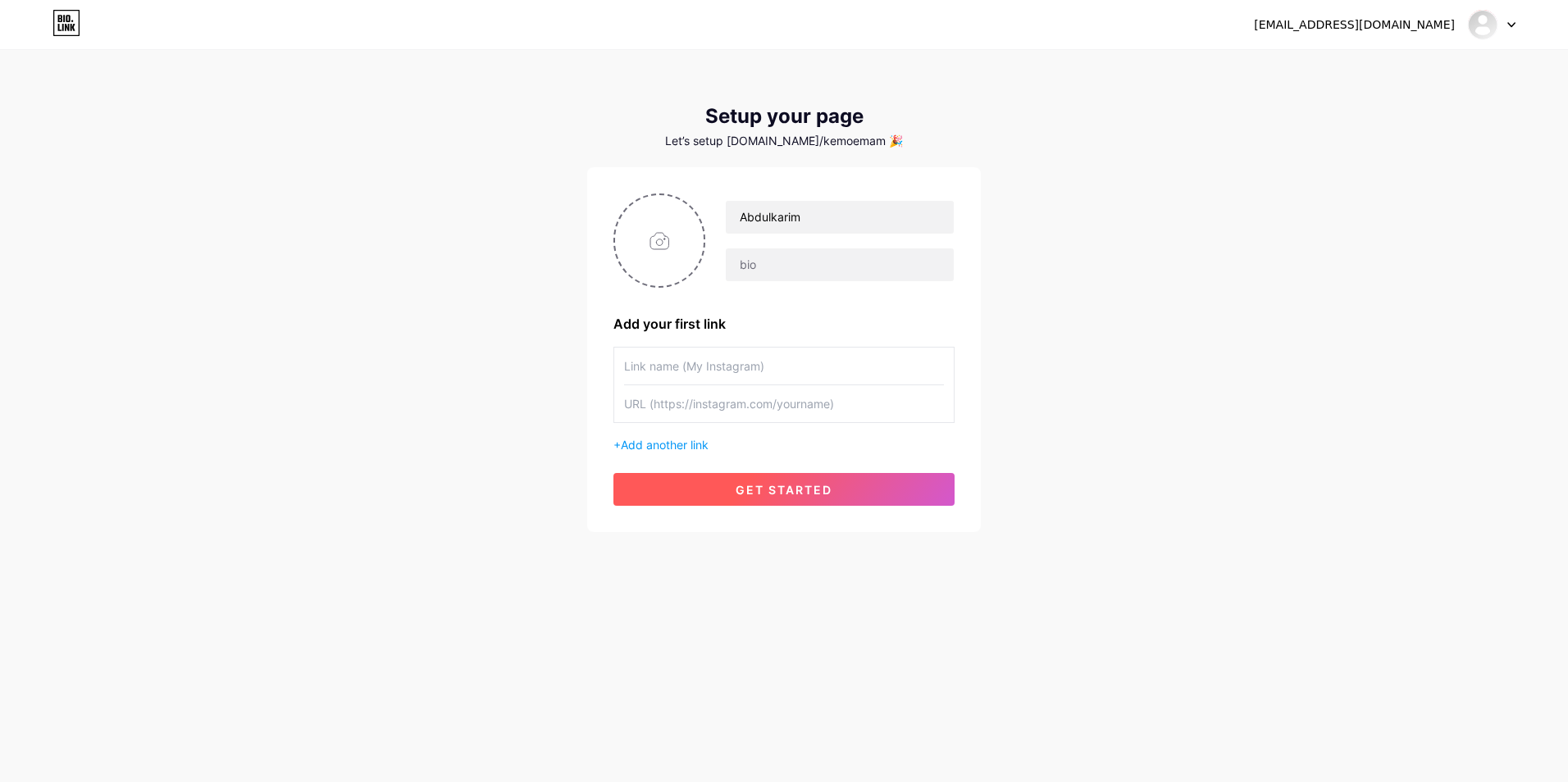
click at [804, 479] on button "get started" at bounding box center [784, 489] width 341 height 33
